Goal: Information Seeking & Learning: Learn about a topic

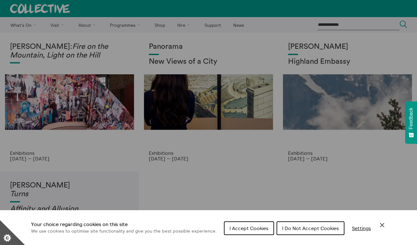
click at [246, 228] on span "I Accept Cookies" at bounding box center [248, 228] width 39 height 6
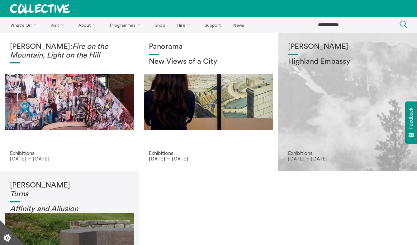
click at [348, 98] on div "Shen Xin Highland Embassy" at bounding box center [347, 97] width 119 height 108
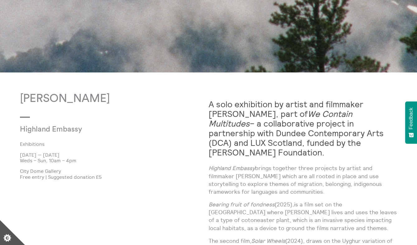
scroll to position [269, 0]
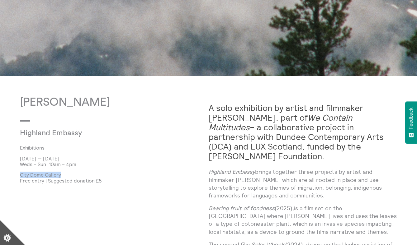
drag, startPoint x: 65, startPoint y: 175, endPoint x: 23, endPoint y: 181, distance: 42.2
click at [20, 177] on p "City Dome Gallery" at bounding box center [114, 175] width 189 height 6
copy p "City Dome Gallery"
